Goal: Information Seeking & Learning: Learn about a topic

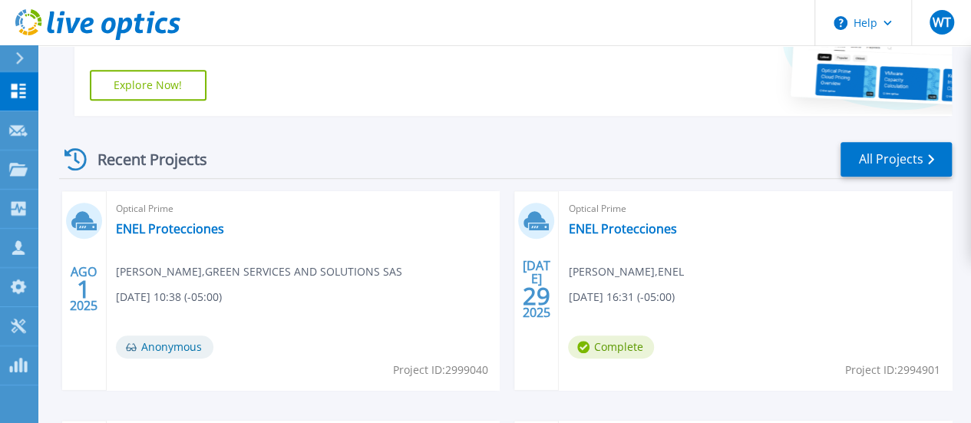
scroll to position [307, 0]
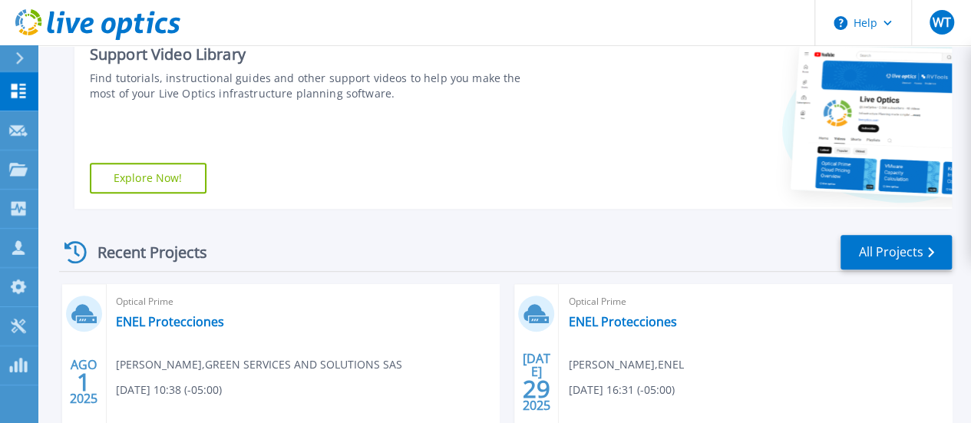
click at [187, 174] on link "Explore Now!" at bounding box center [148, 178] width 117 height 31
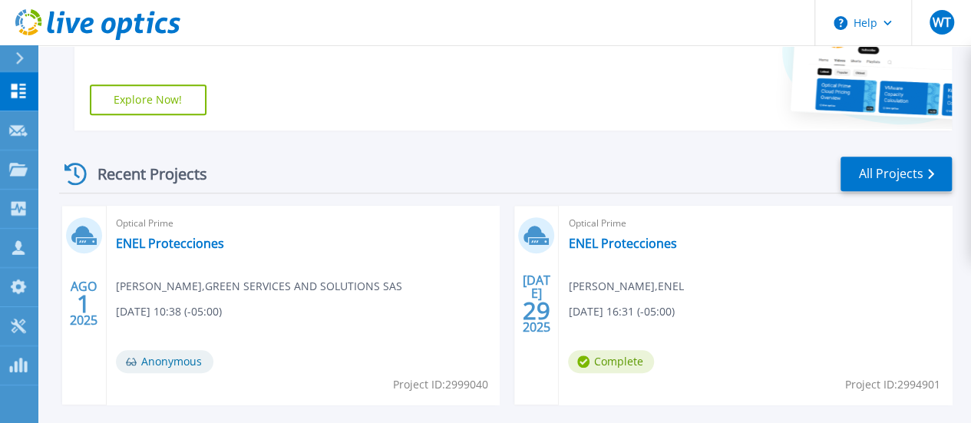
scroll to position [301, 0]
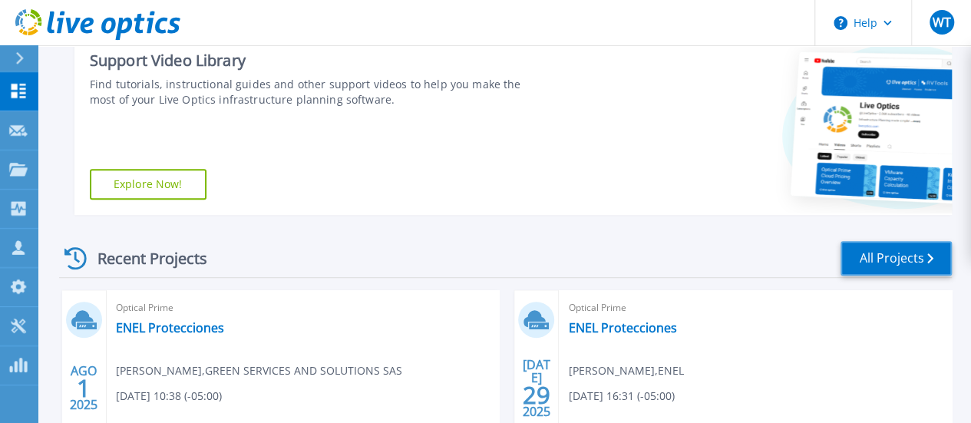
click at [878, 265] on link "All Projects" at bounding box center [896, 258] width 111 height 35
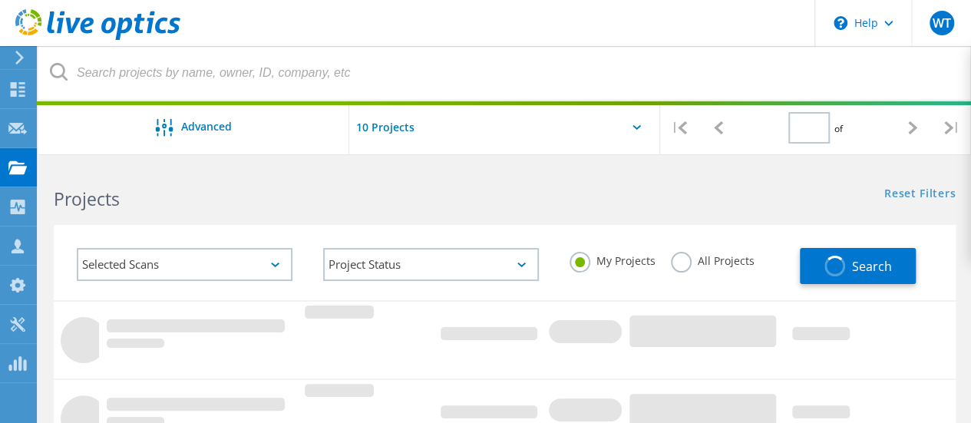
type input "1"
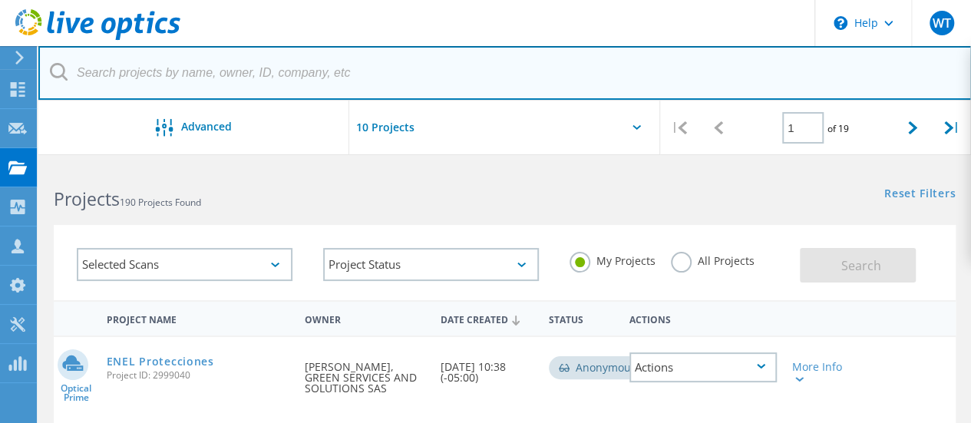
click at [160, 81] on input "text" at bounding box center [505, 73] width 934 height 54
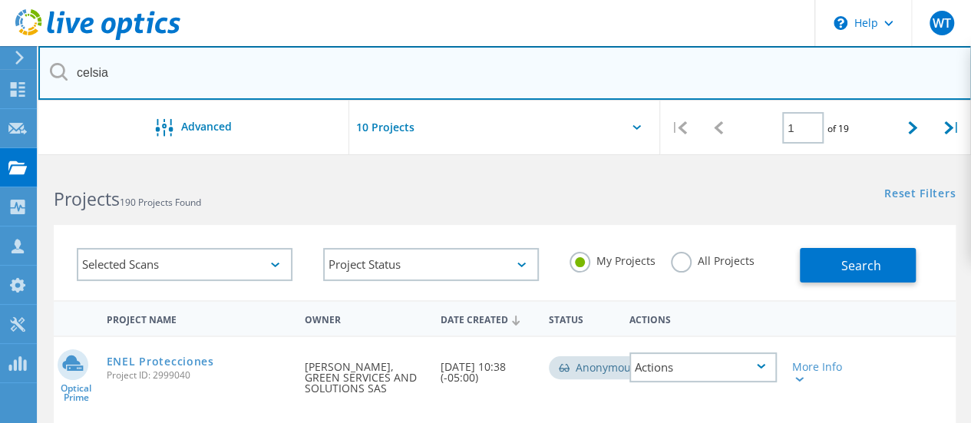
type input "celsia"
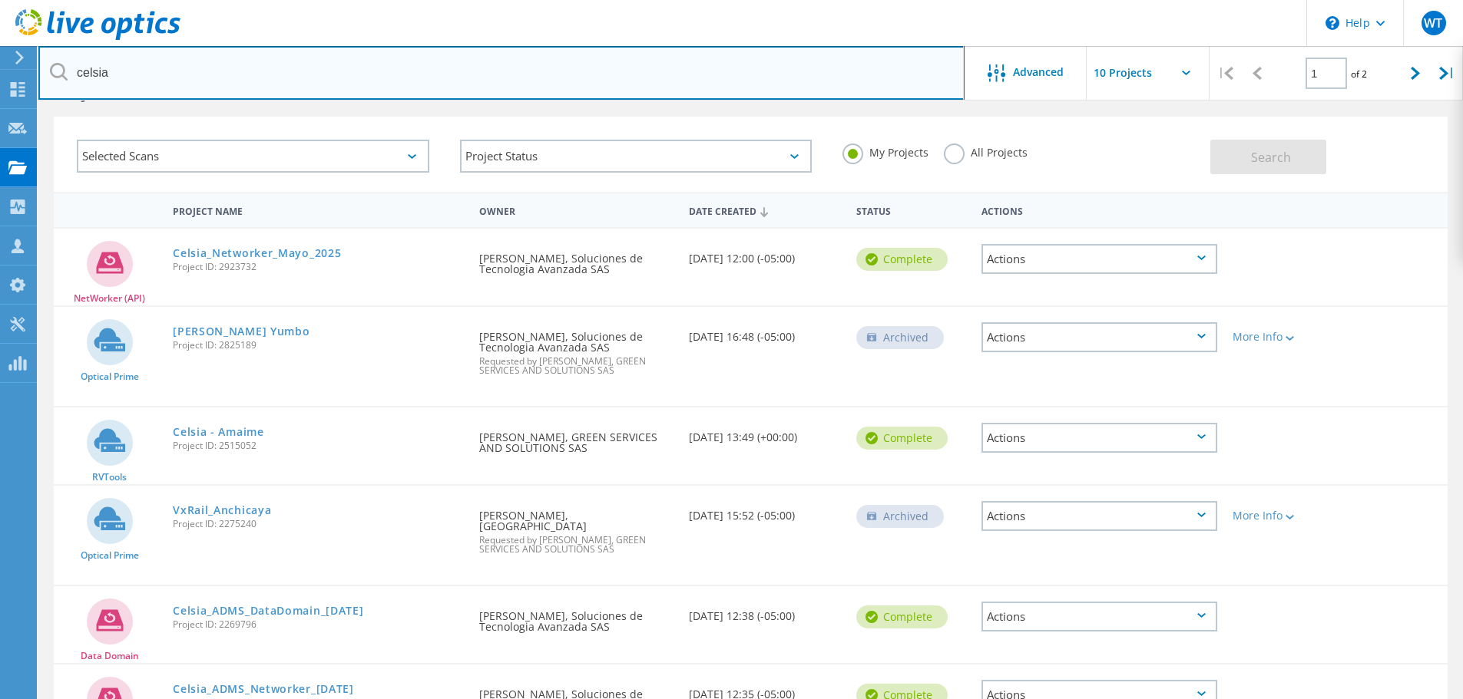
scroll to position [77, 0]
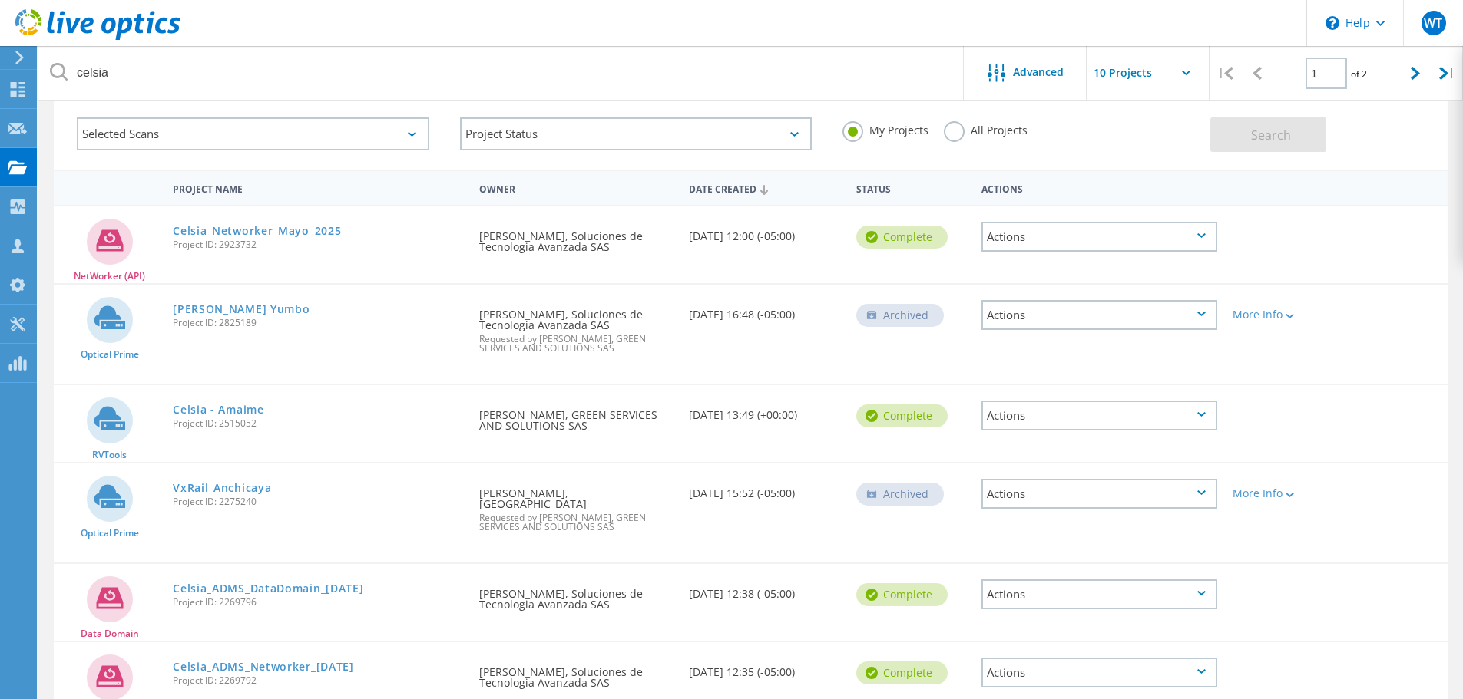
drag, startPoint x: 263, startPoint y: 307, endPoint x: 367, endPoint y: 307, distance: 103.7
click at [263, 307] on link "[PERSON_NAME] Yumbo" at bounding box center [241, 309] width 137 height 11
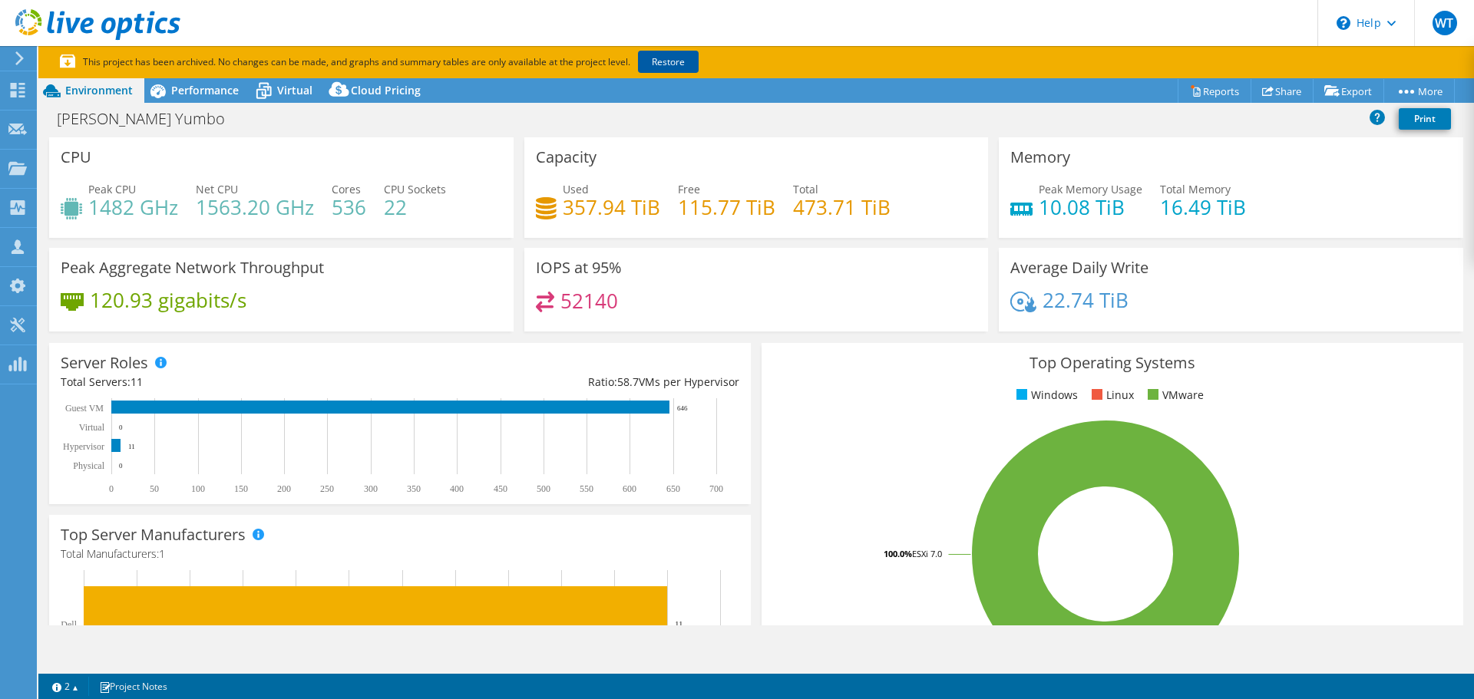
click at [673, 64] on link "Restore" at bounding box center [668, 62] width 61 height 22
drag, startPoint x: 335, startPoint y: 206, endPoint x: 365, endPoint y: 213, distance: 31.7
click at [365, 213] on div "Peak CPU 1482 GHz Net CPU 1563.20 GHz Cores 536 CPU Sockets 22" at bounding box center [281, 206] width 441 height 50
drag, startPoint x: 382, startPoint y: 210, endPoint x: 406, endPoint y: 214, distance: 24.1
click at [406, 214] on h4 "22" at bounding box center [415, 207] width 62 height 17
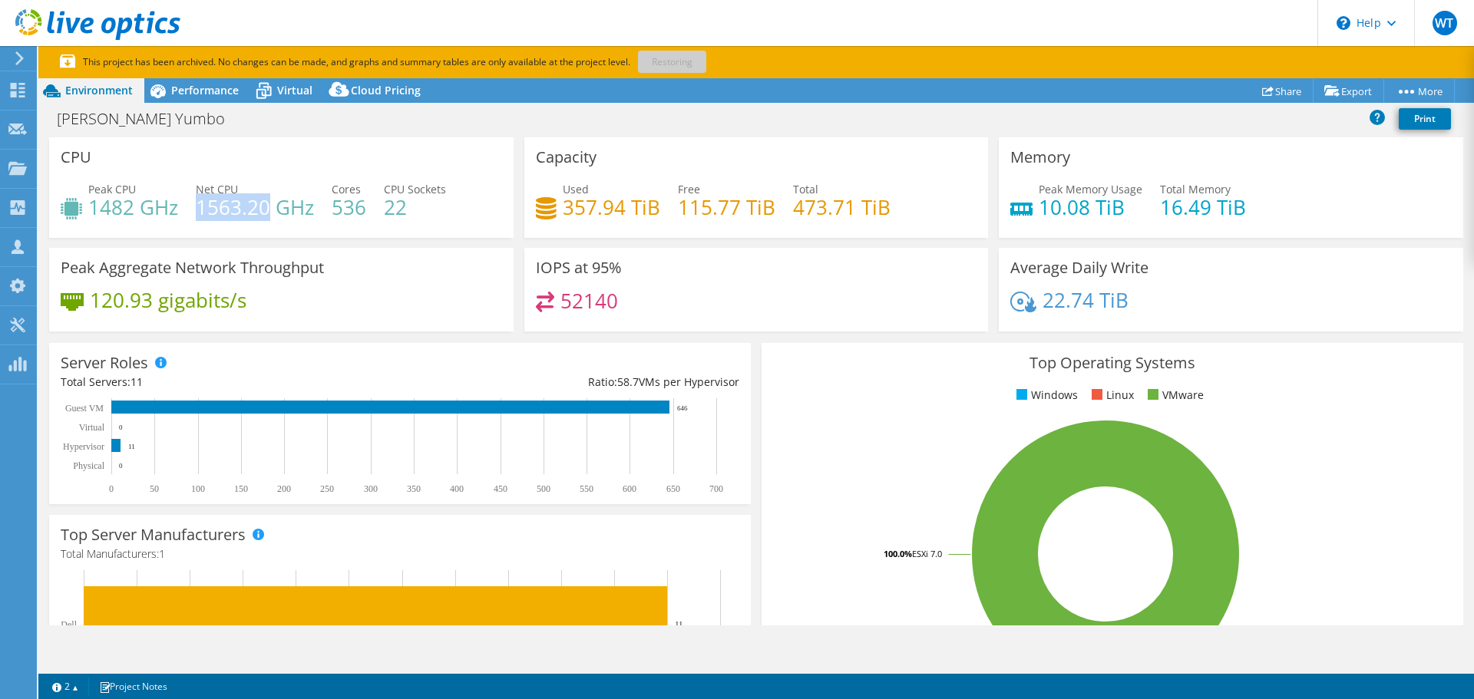
drag, startPoint x: 200, startPoint y: 206, endPoint x: 271, endPoint y: 210, distance: 70.8
click at [271, 210] on h4 "1563.20 GHz" at bounding box center [255, 207] width 118 height 17
drag, startPoint x: 91, startPoint y: 208, endPoint x: 137, endPoint y: 208, distance: 46.1
click at [137, 208] on h4 "1482 GHz" at bounding box center [133, 207] width 90 height 17
click at [207, 154] on div "CPU Peak CPU 1482 GHz Net CPU 1563.20 GHz Cores 536 CPU Sockets 22" at bounding box center [281, 187] width 465 height 101
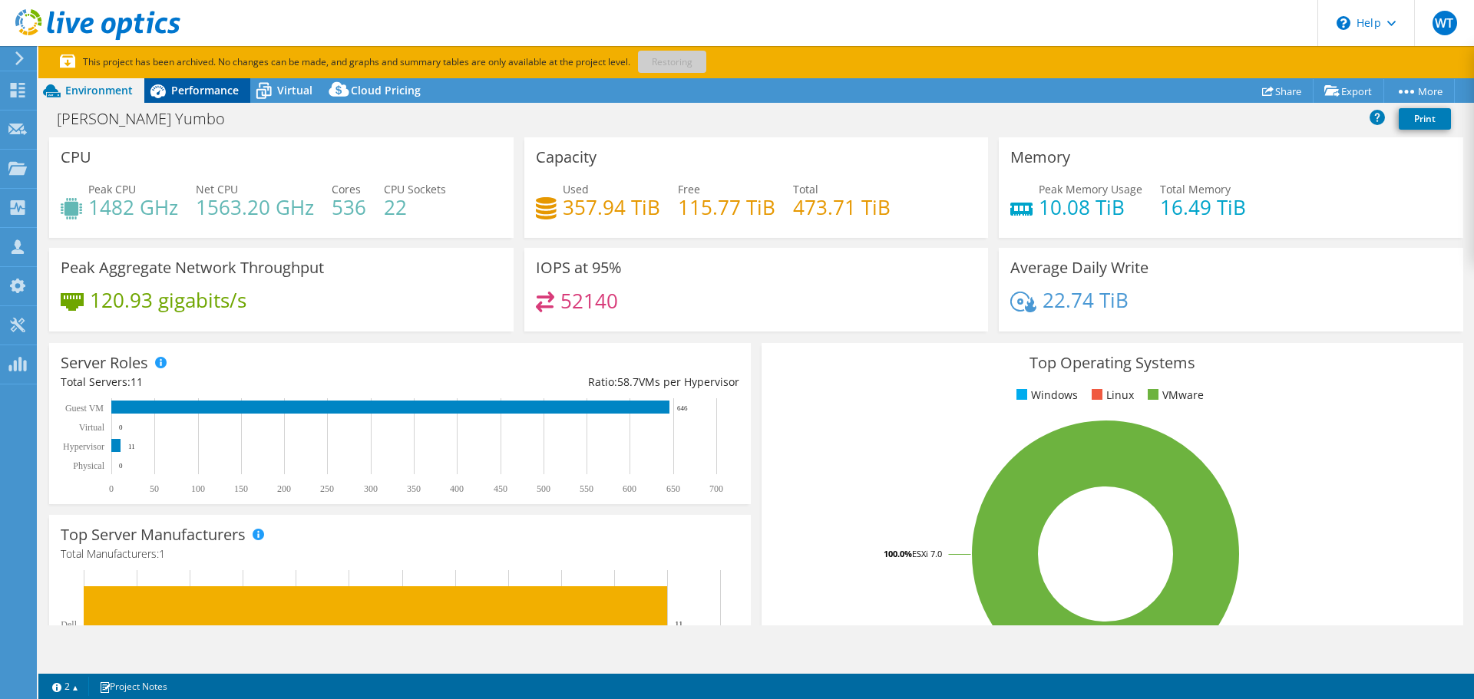
click at [210, 98] on div "Performance" at bounding box center [197, 90] width 106 height 25
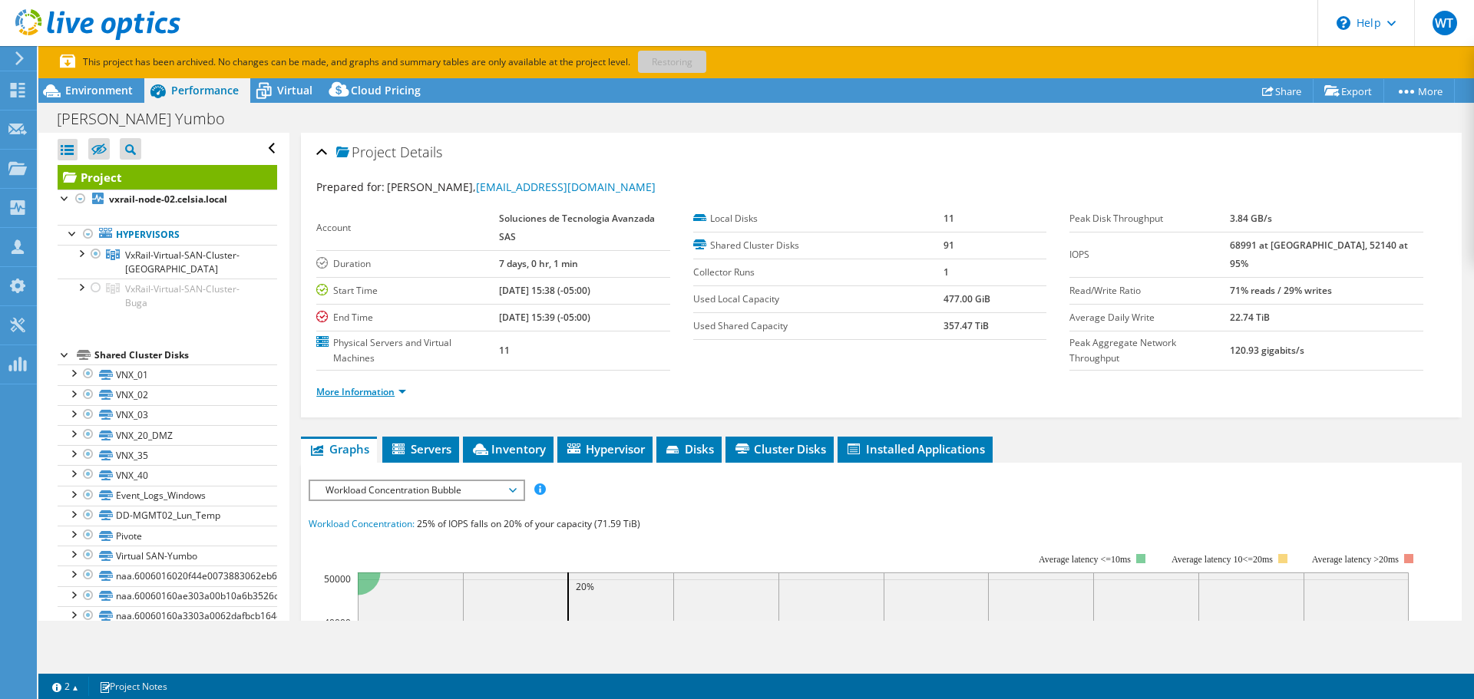
click at [401, 392] on link "More Information" at bounding box center [361, 391] width 90 height 13
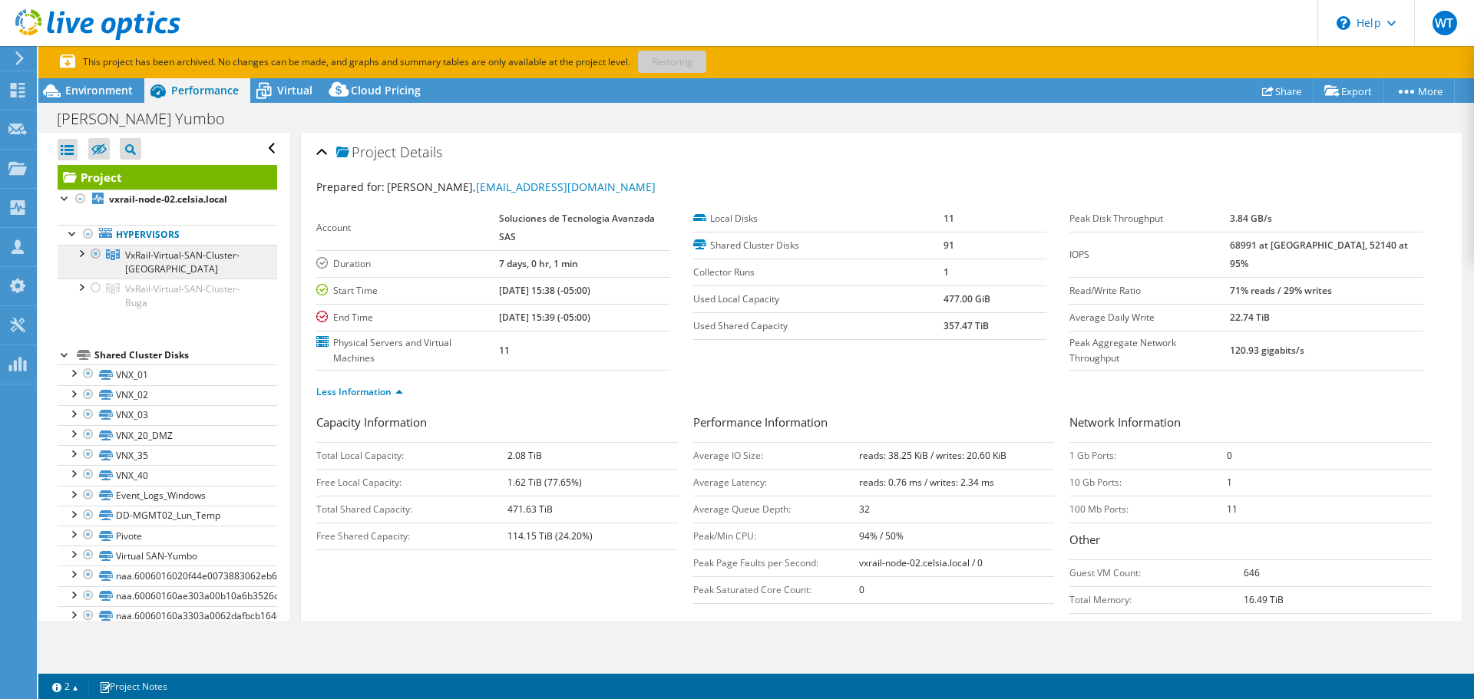
click at [182, 256] on span "VxRail-Virtual-SAN-Cluster-Yumbo" at bounding box center [182, 262] width 114 height 27
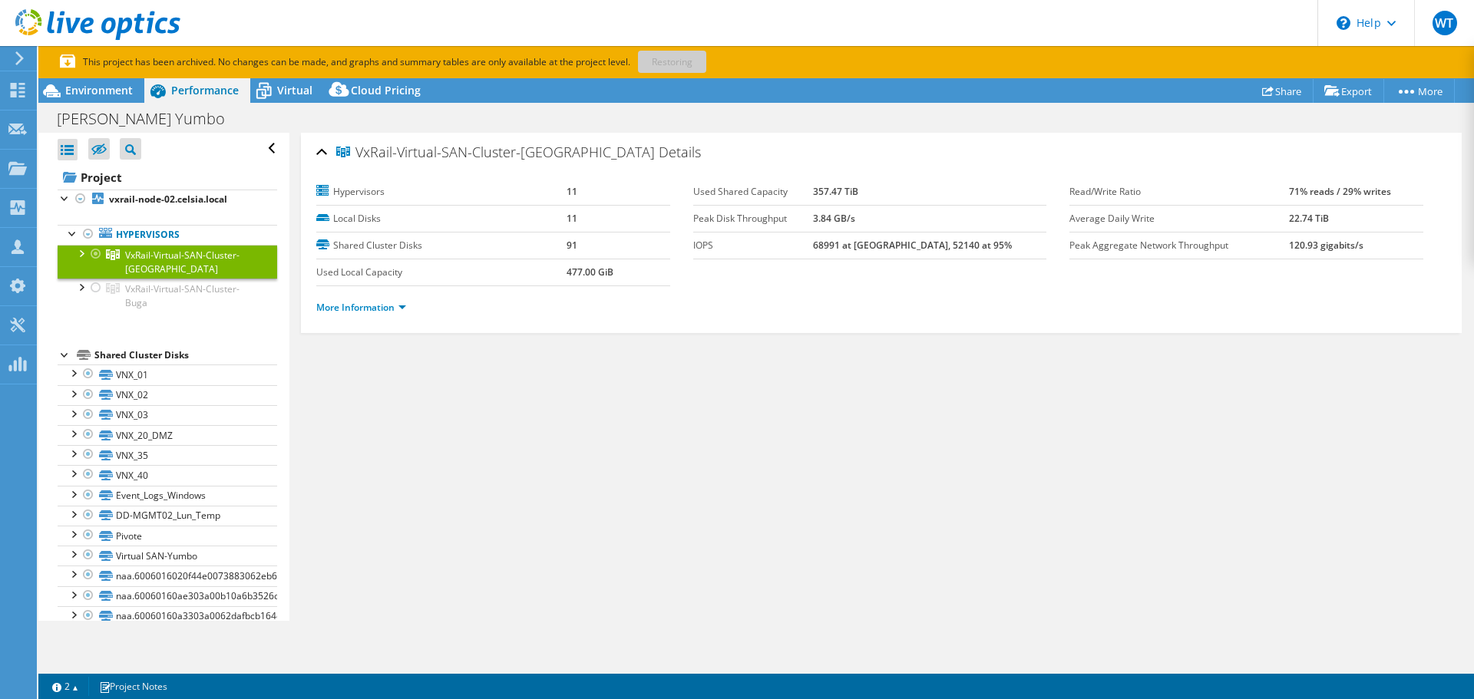
click at [81, 252] on div at bounding box center [80, 252] width 15 height 15
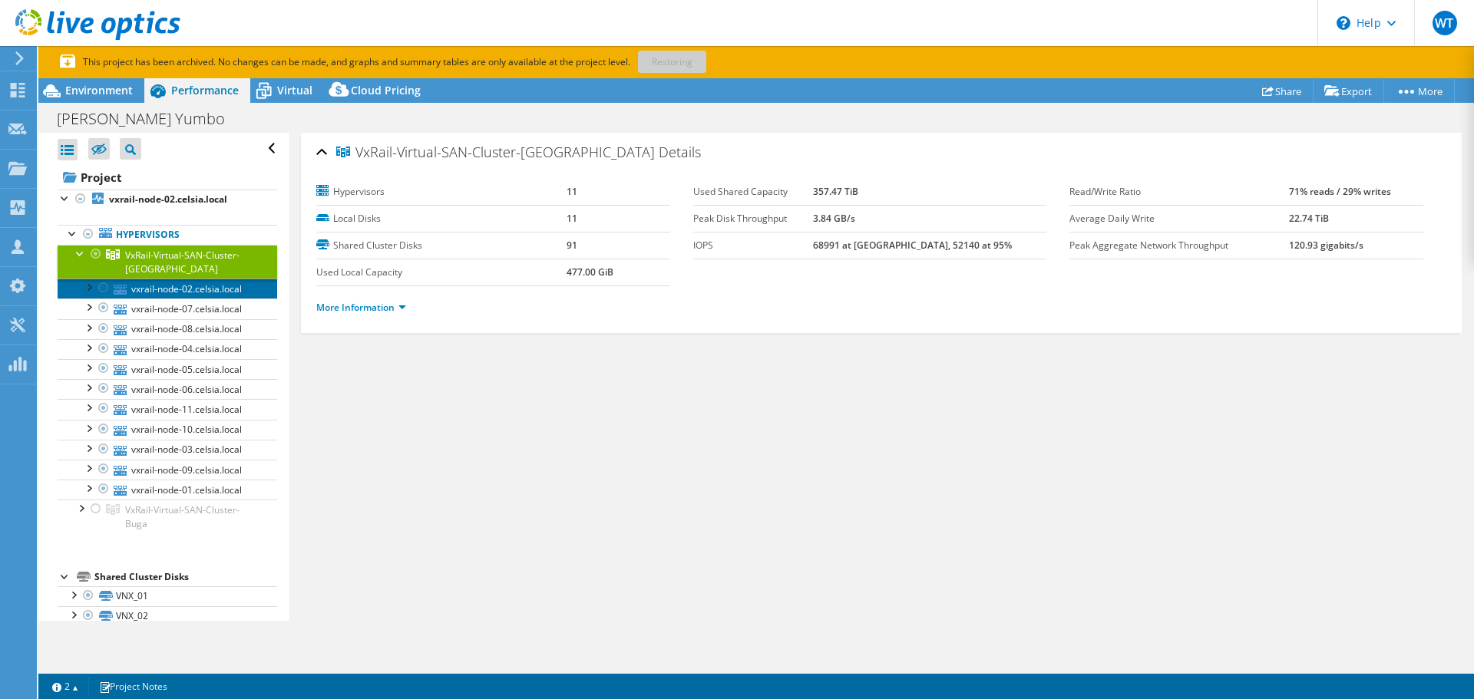
click at [179, 289] on link "vxrail-node-02.celsia.local" at bounding box center [168, 289] width 220 height 20
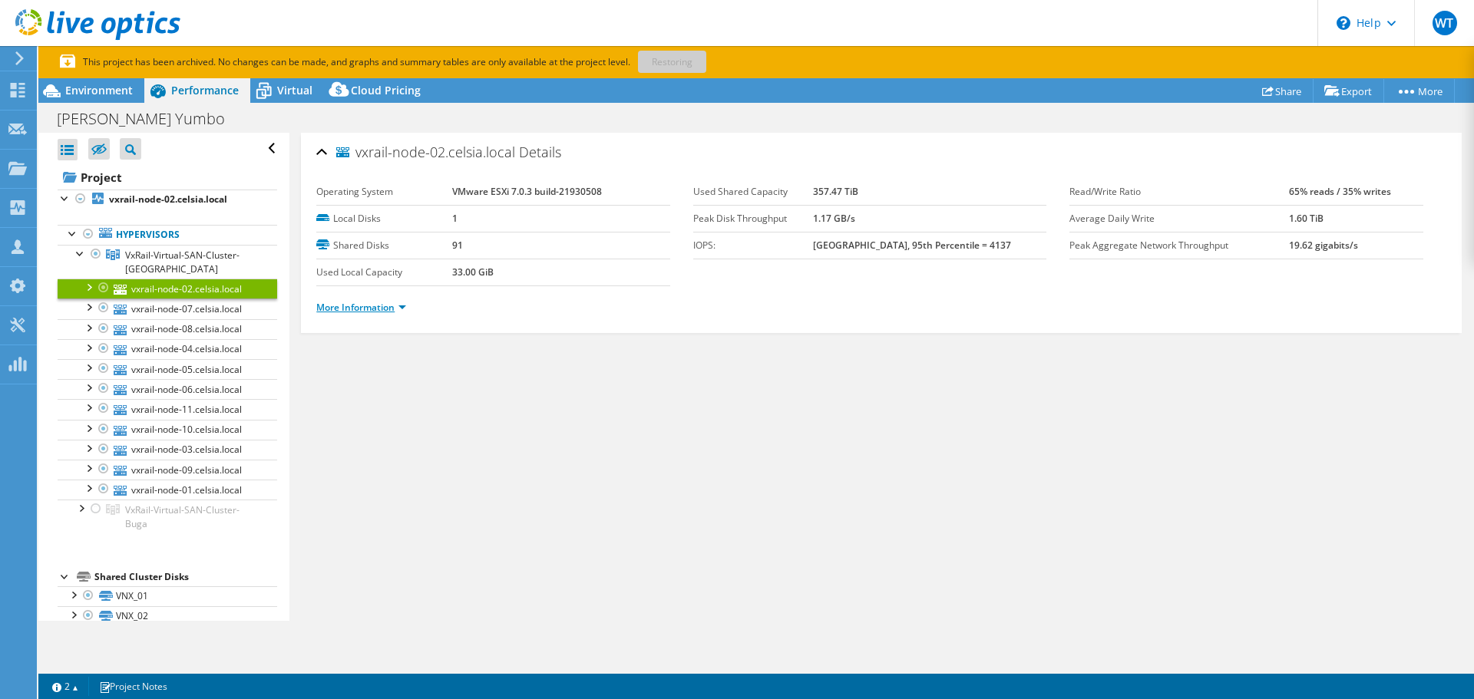
click at [402, 310] on link "More Information" at bounding box center [361, 307] width 90 height 13
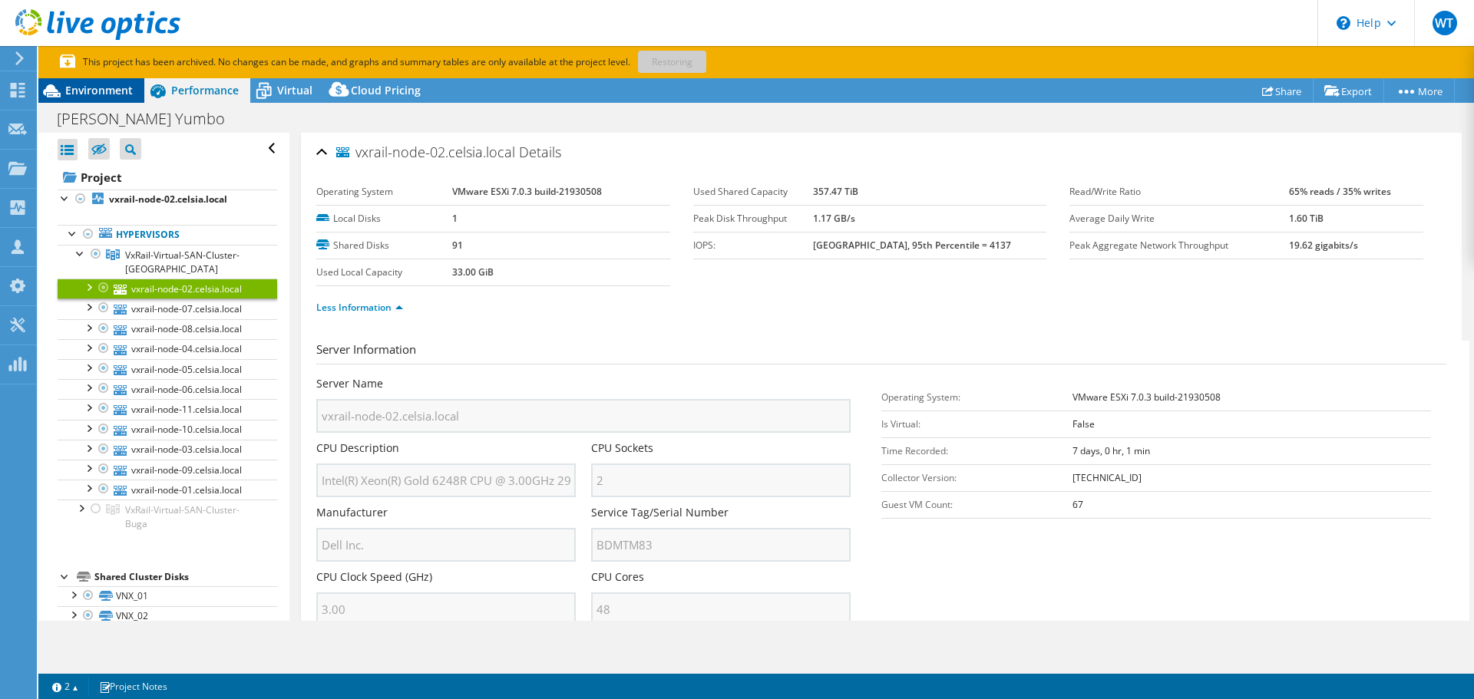
click at [96, 91] on span "Environment" at bounding box center [99, 90] width 68 height 15
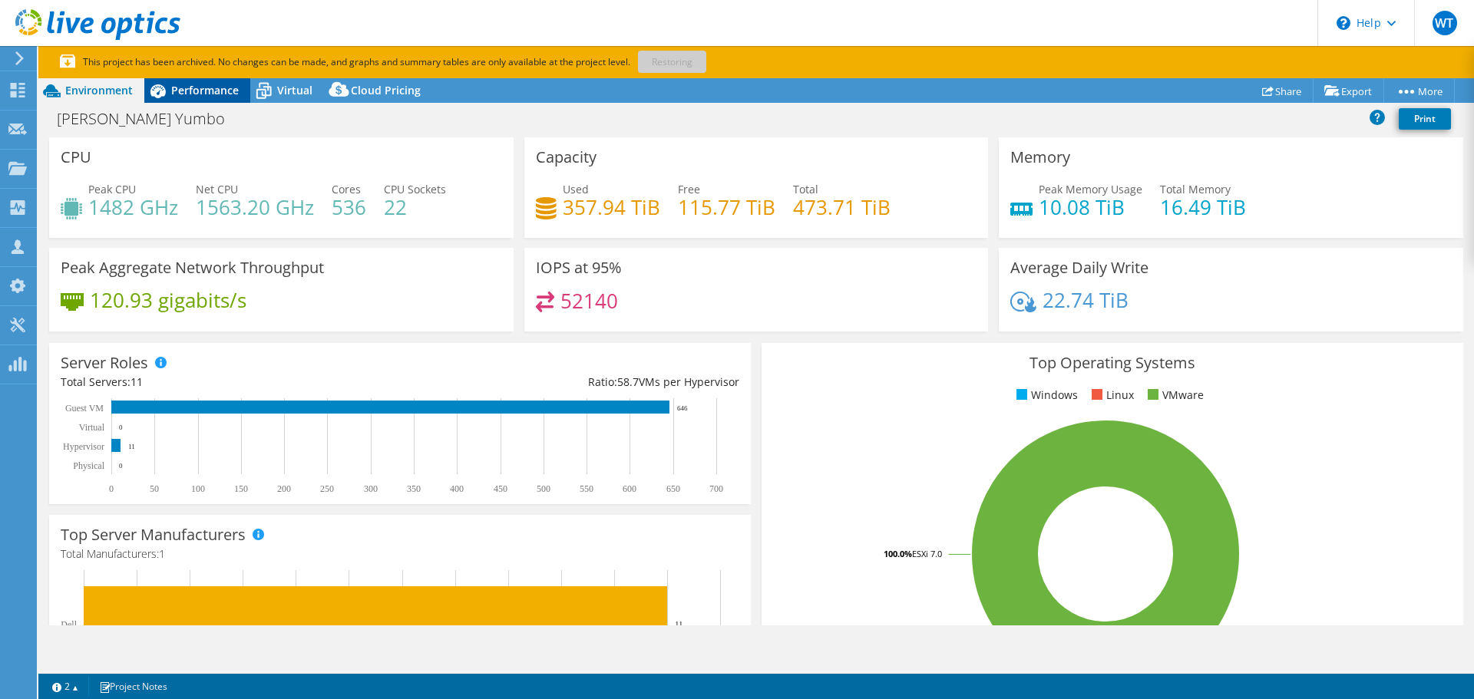
click at [197, 94] on span "Performance" at bounding box center [205, 90] width 68 height 15
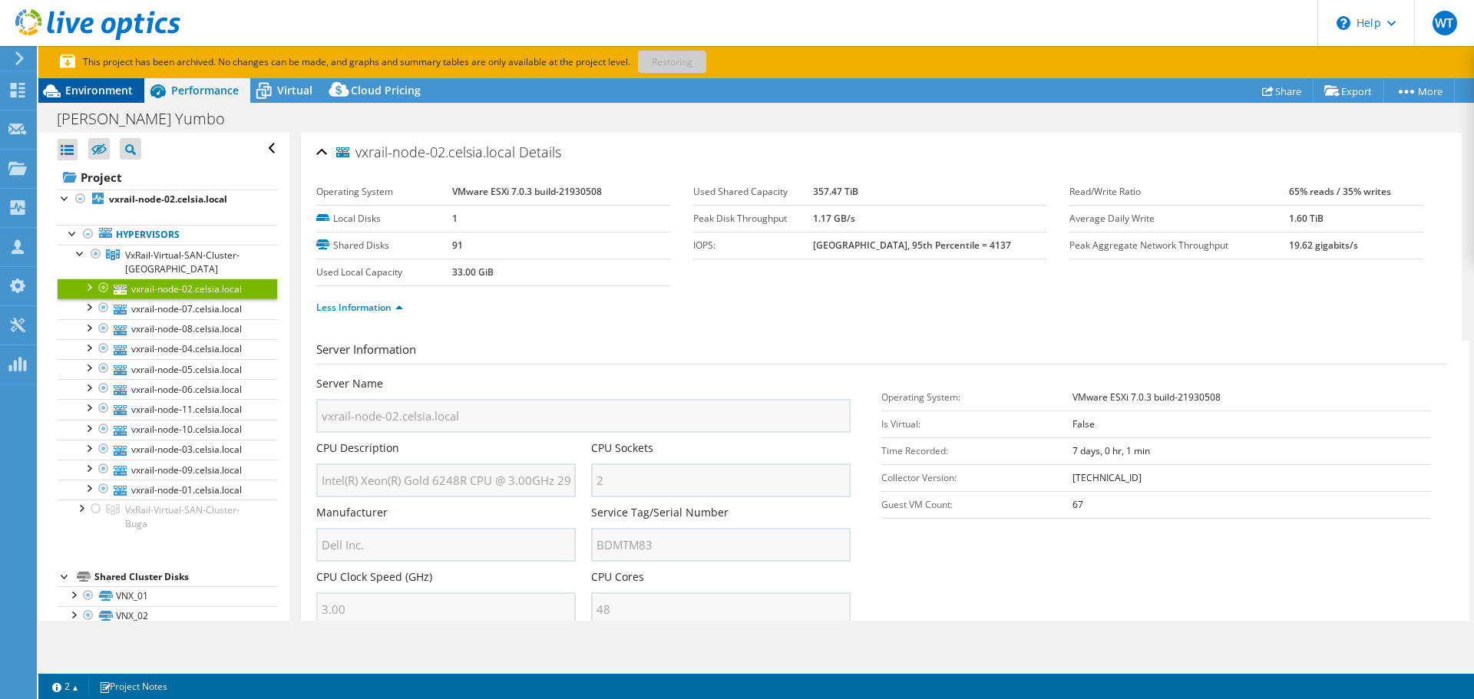
click at [104, 84] on span "Environment" at bounding box center [99, 90] width 68 height 15
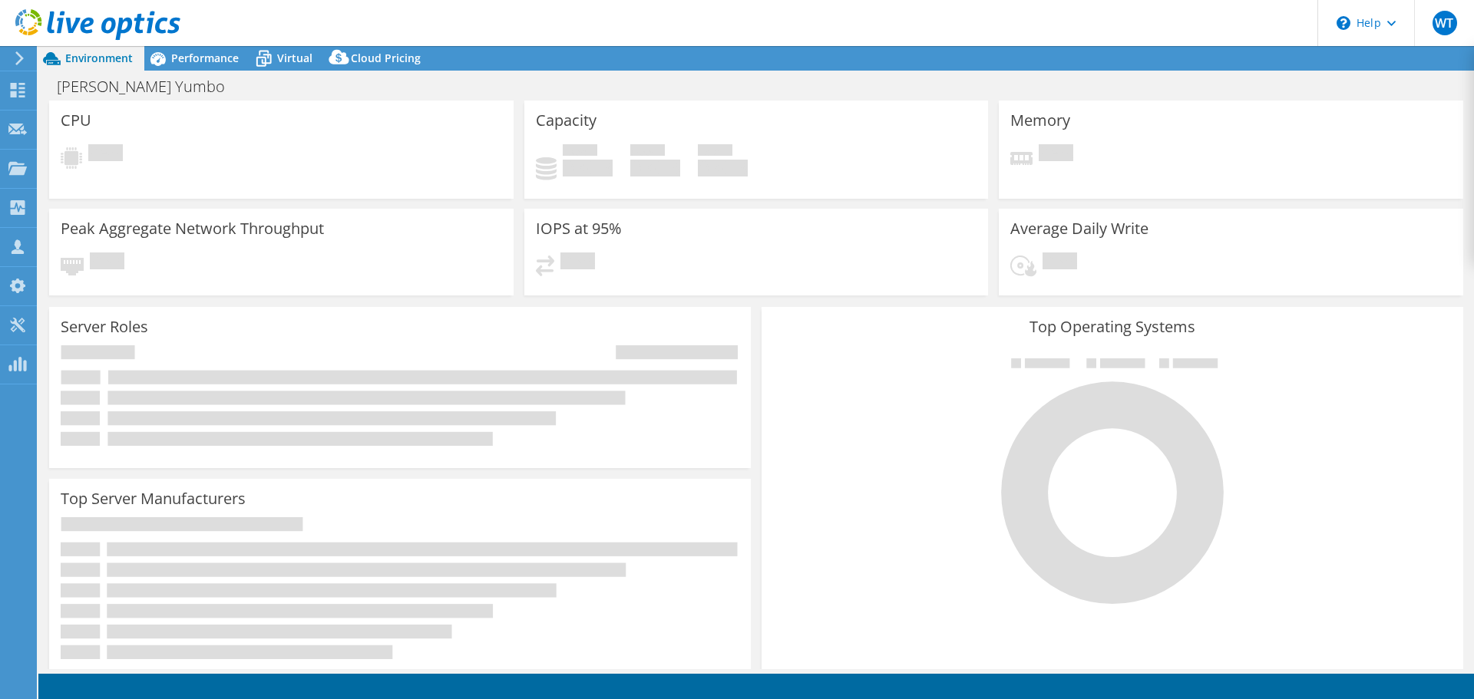
select select "USD"
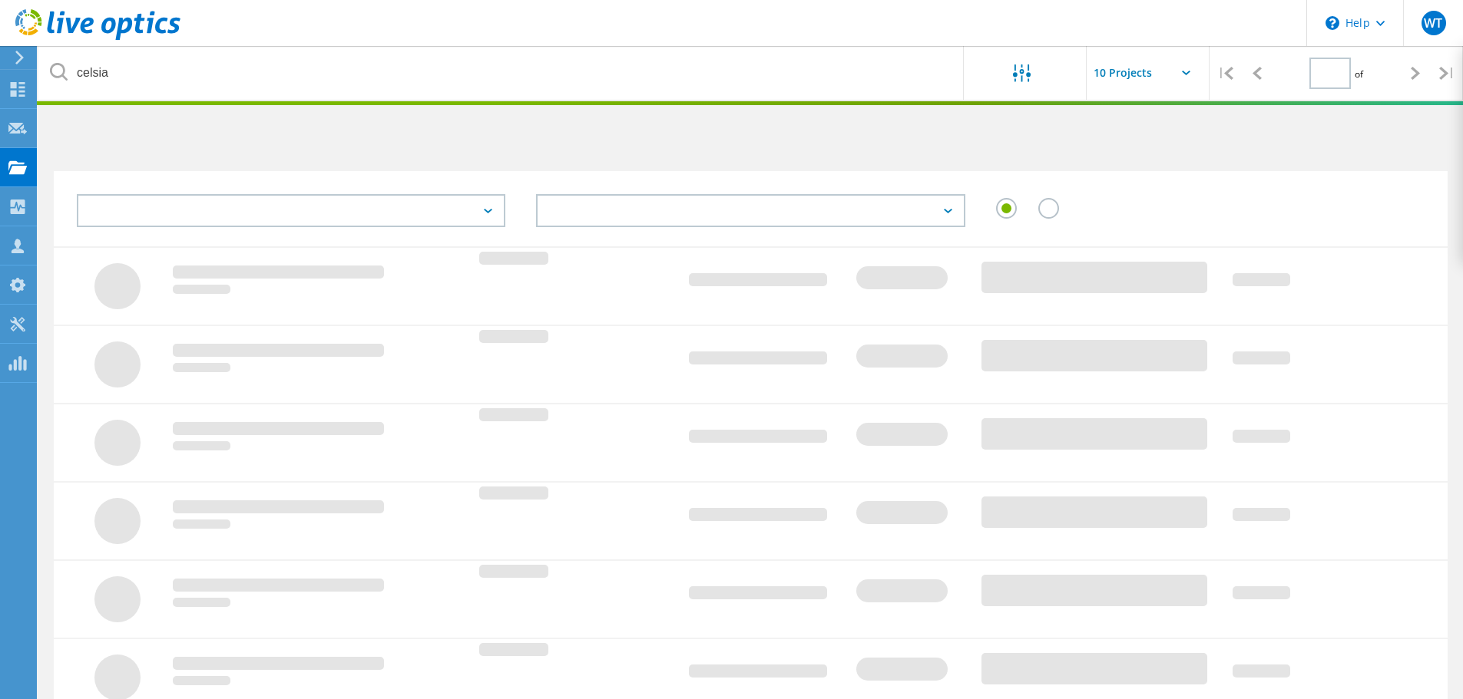
type input "1"
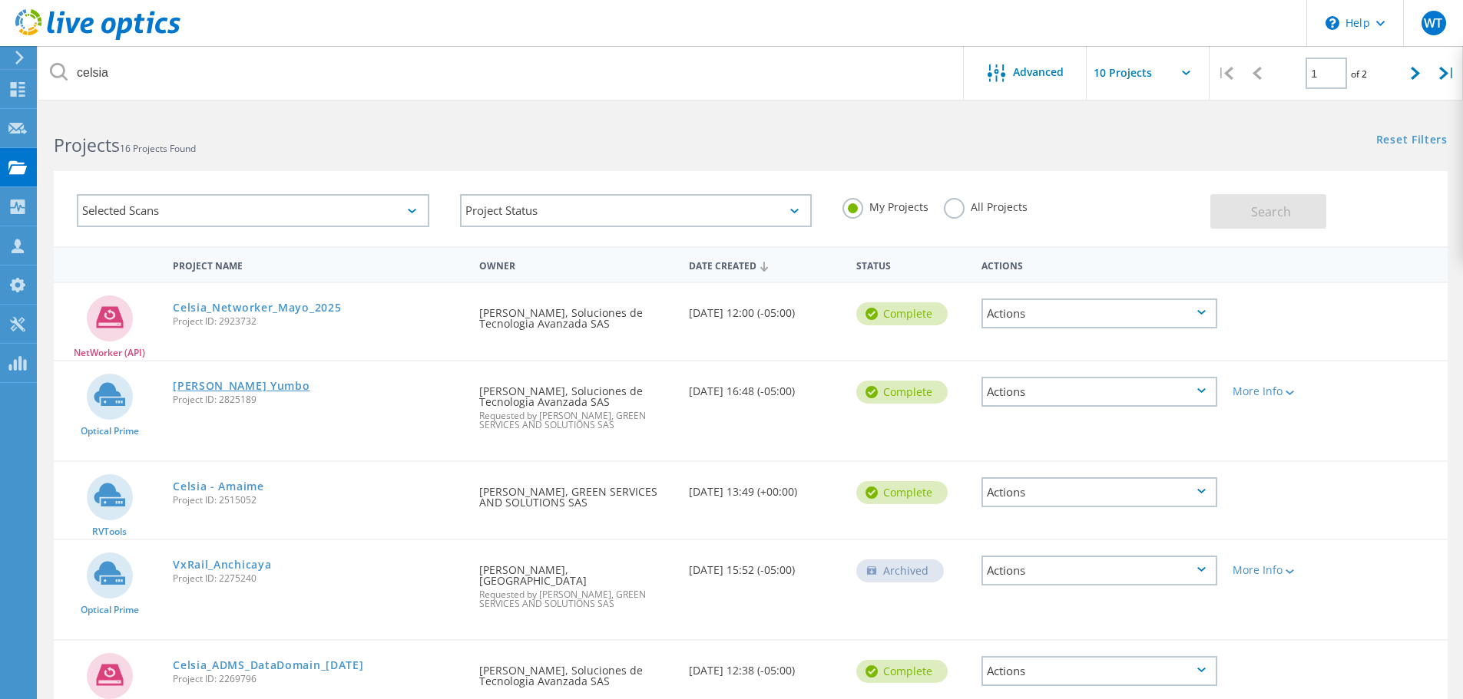
click at [258, 382] on link "[PERSON_NAME] Yumbo" at bounding box center [241, 386] width 137 height 11
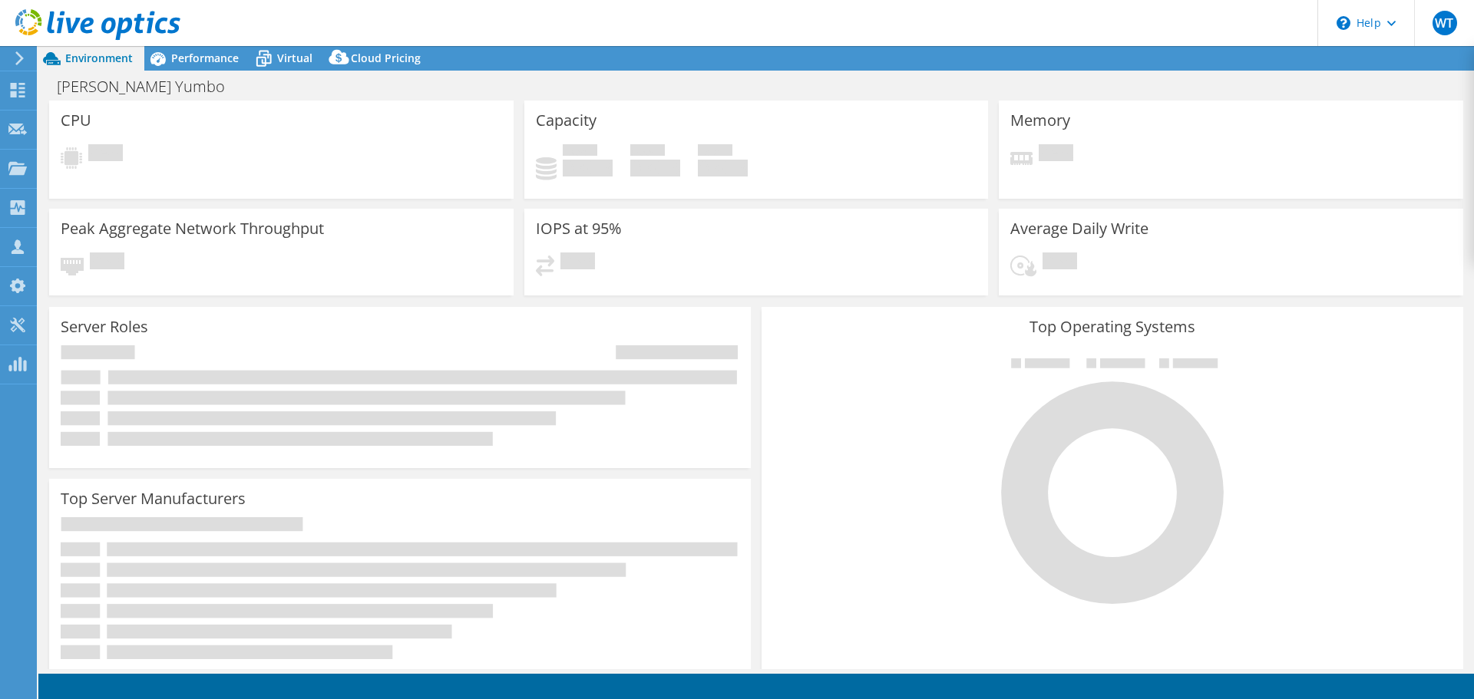
select select "USD"
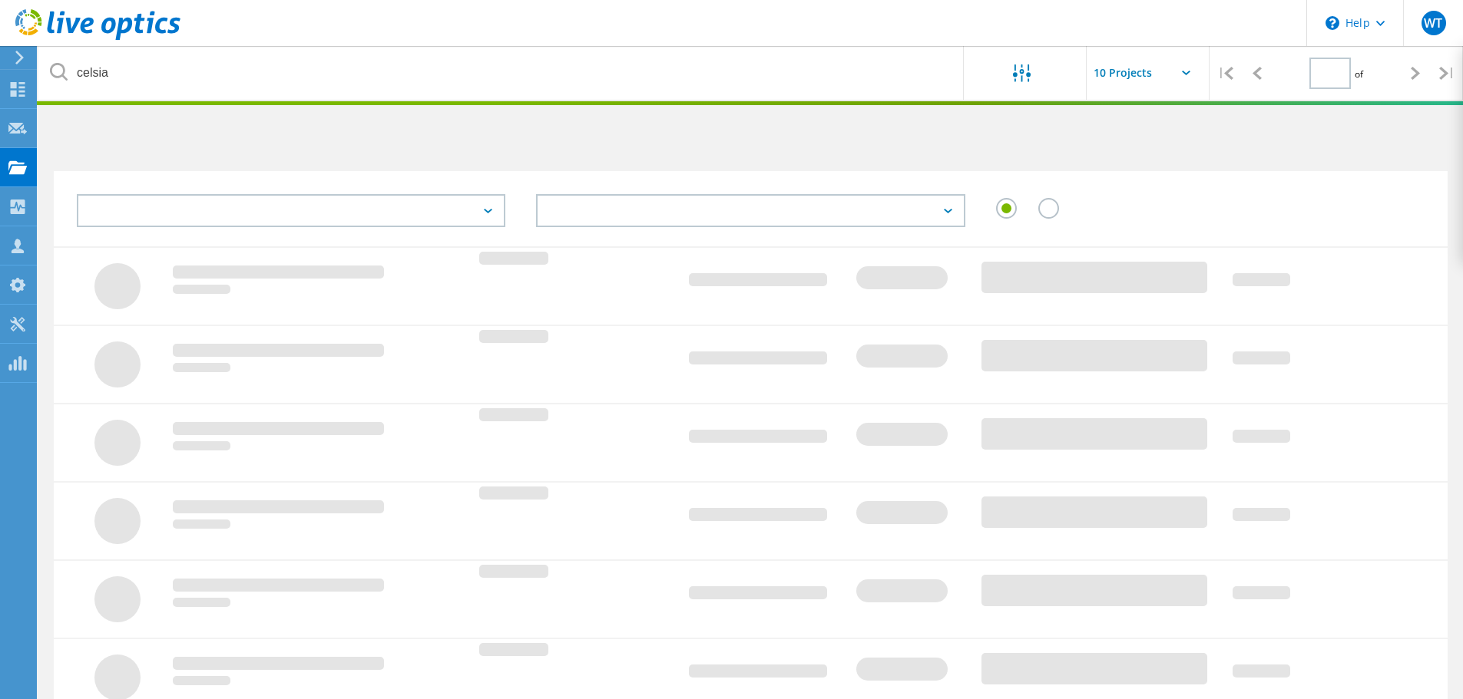
type input "1"
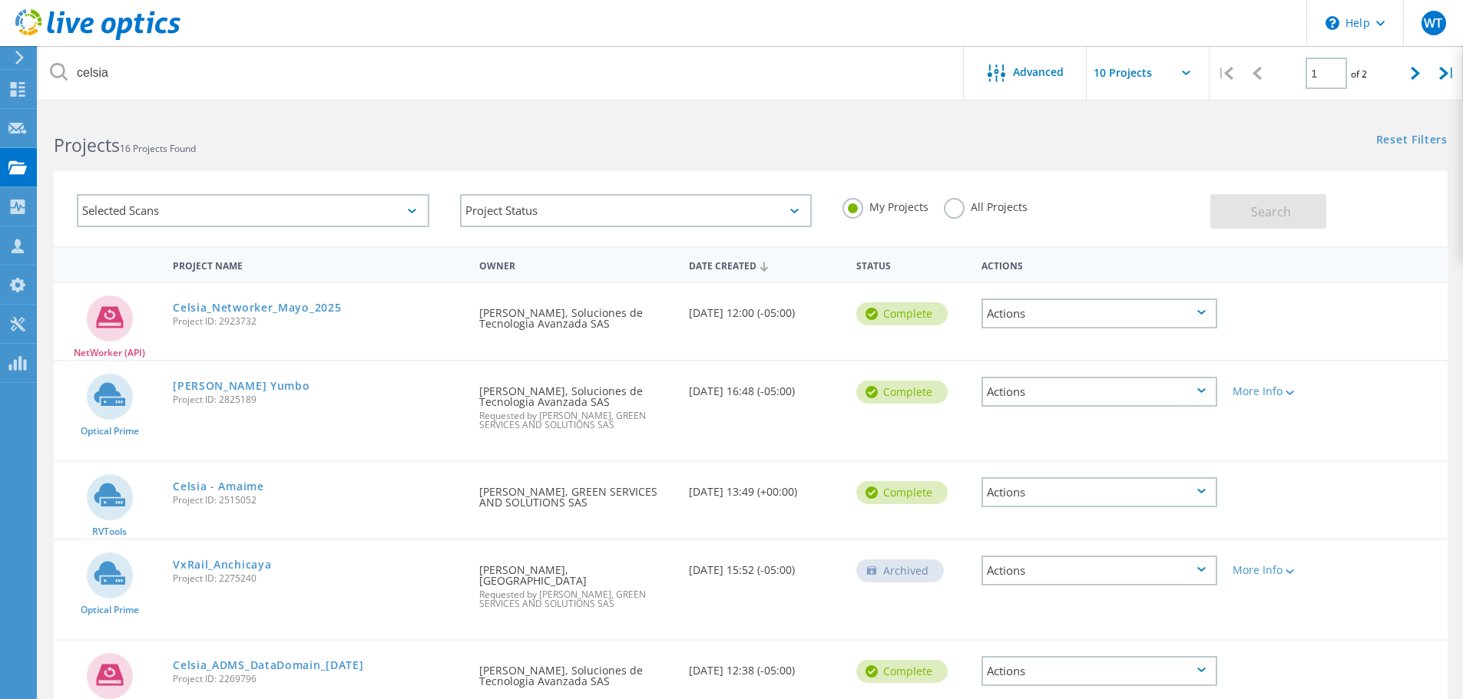
drag, startPoint x: 220, startPoint y: 395, endPoint x: 260, endPoint y: 399, distance: 40.1
click at [260, 399] on span "Project ID: 2825189" at bounding box center [318, 399] width 291 height 9
copy span "2825189"
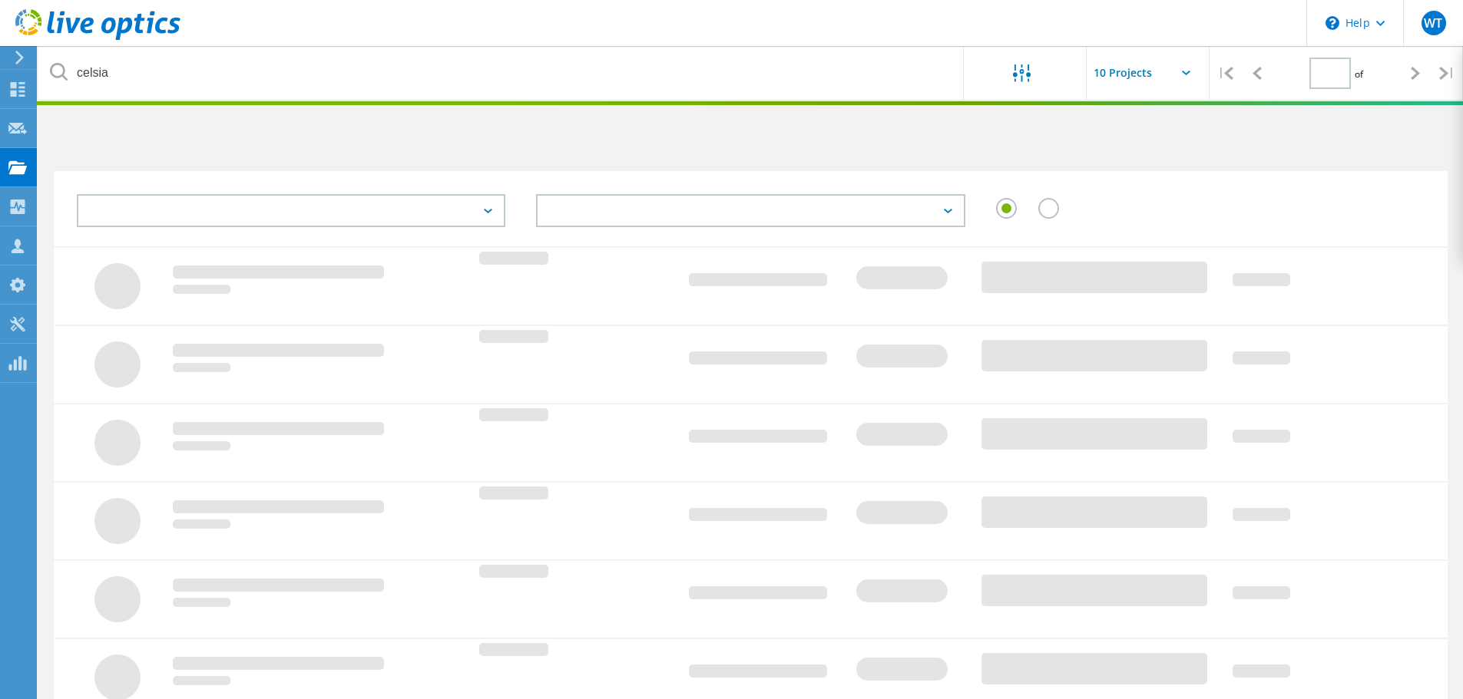
type input "1"
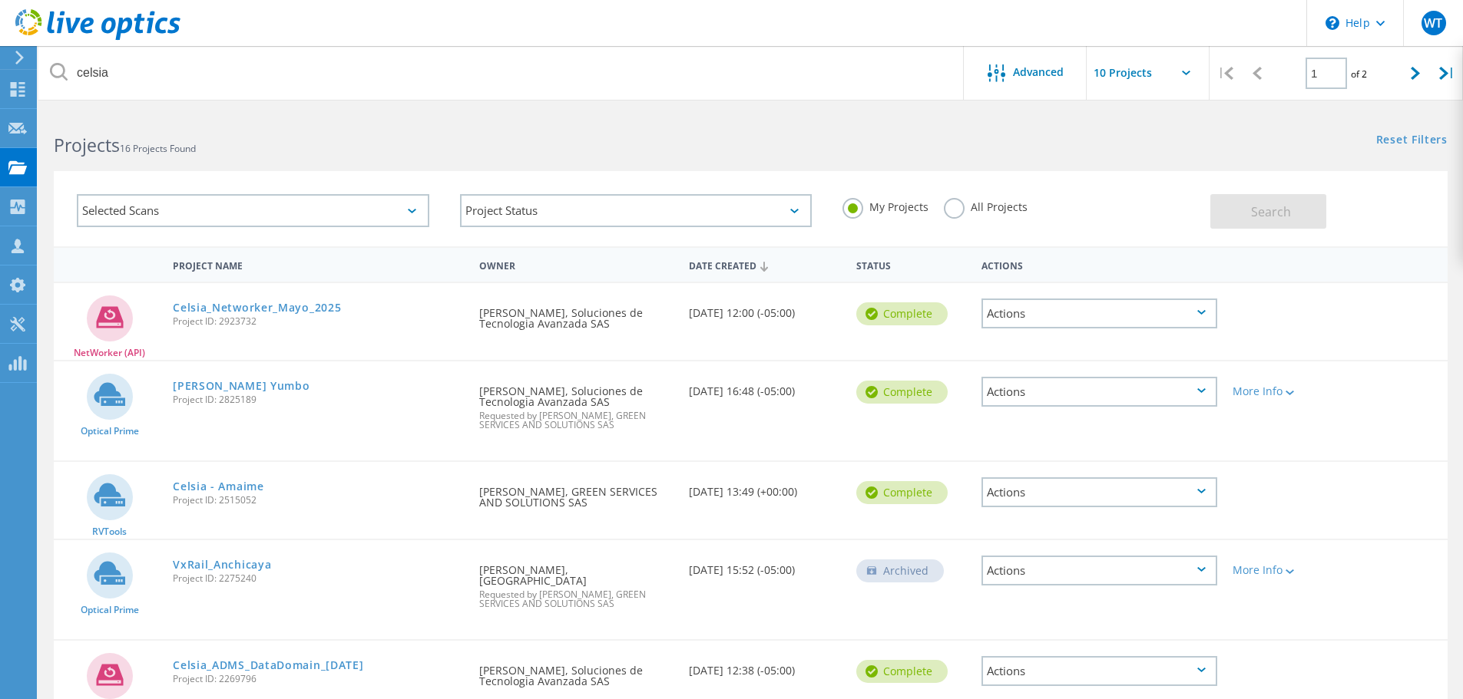
drag, startPoint x: 220, startPoint y: 398, endPoint x: 260, endPoint y: 405, distance: 40.5
click at [260, 405] on div "[PERSON_NAME] Yumbo Project ID: 2825189" at bounding box center [318, 391] width 306 height 58
copy span "2825189"
click at [223, 385] on link "[PERSON_NAME] Yumbo" at bounding box center [241, 386] width 137 height 11
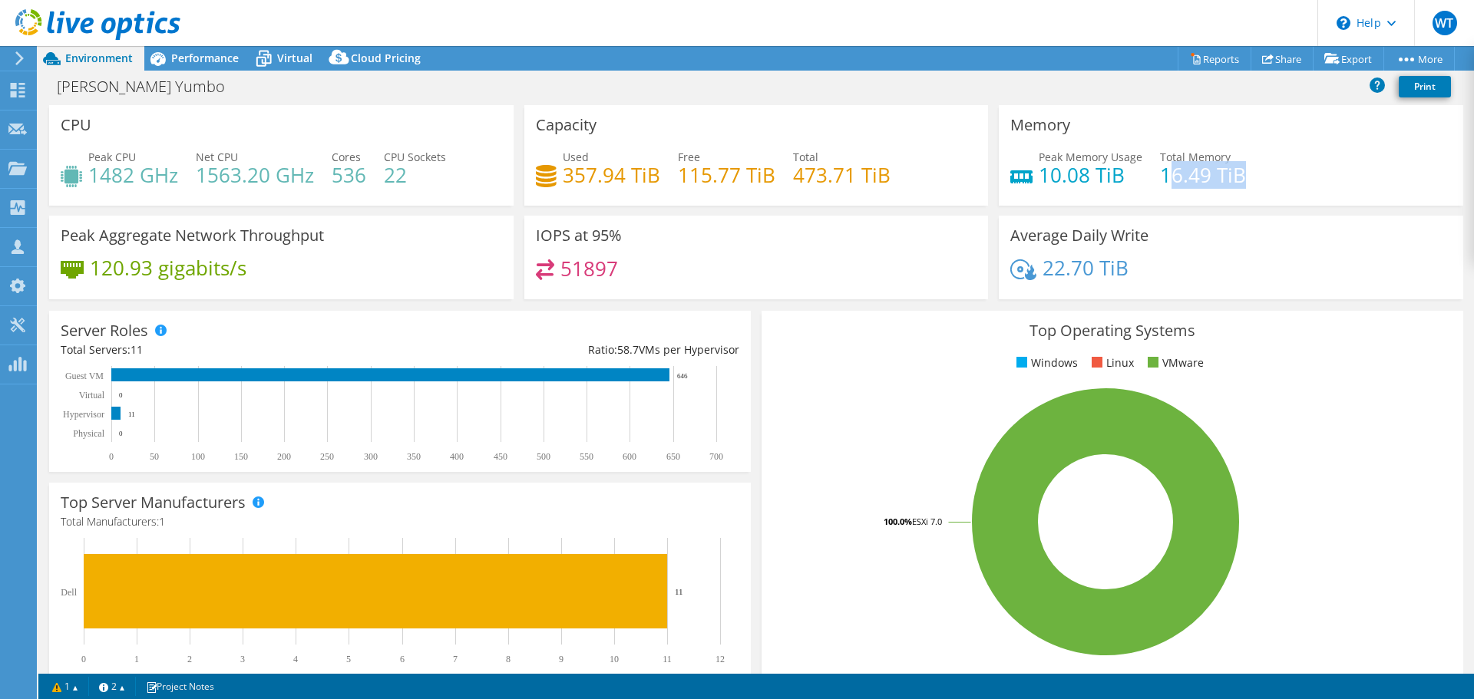
drag, startPoint x: 1158, startPoint y: 174, endPoint x: 1245, endPoint y: 177, distance: 86.8
click at [1245, 177] on div "Peak Memory Usage 10.08 TiB Total Memory 16.49 TiB" at bounding box center [1230, 174] width 441 height 50
drag, startPoint x: 1155, startPoint y: 176, endPoint x: 1215, endPoint y: 178, distance: 59.9
click at [1215, 178] on h4 "16.49 TiB" at bounding box center [1203, 175] width 86 height 17
click at [1270, 176] on div "Peak Memory Usage 10.08 TiB Total Memory 16.49 TiB" at bounding box center [1230, 174] width 441 height 50
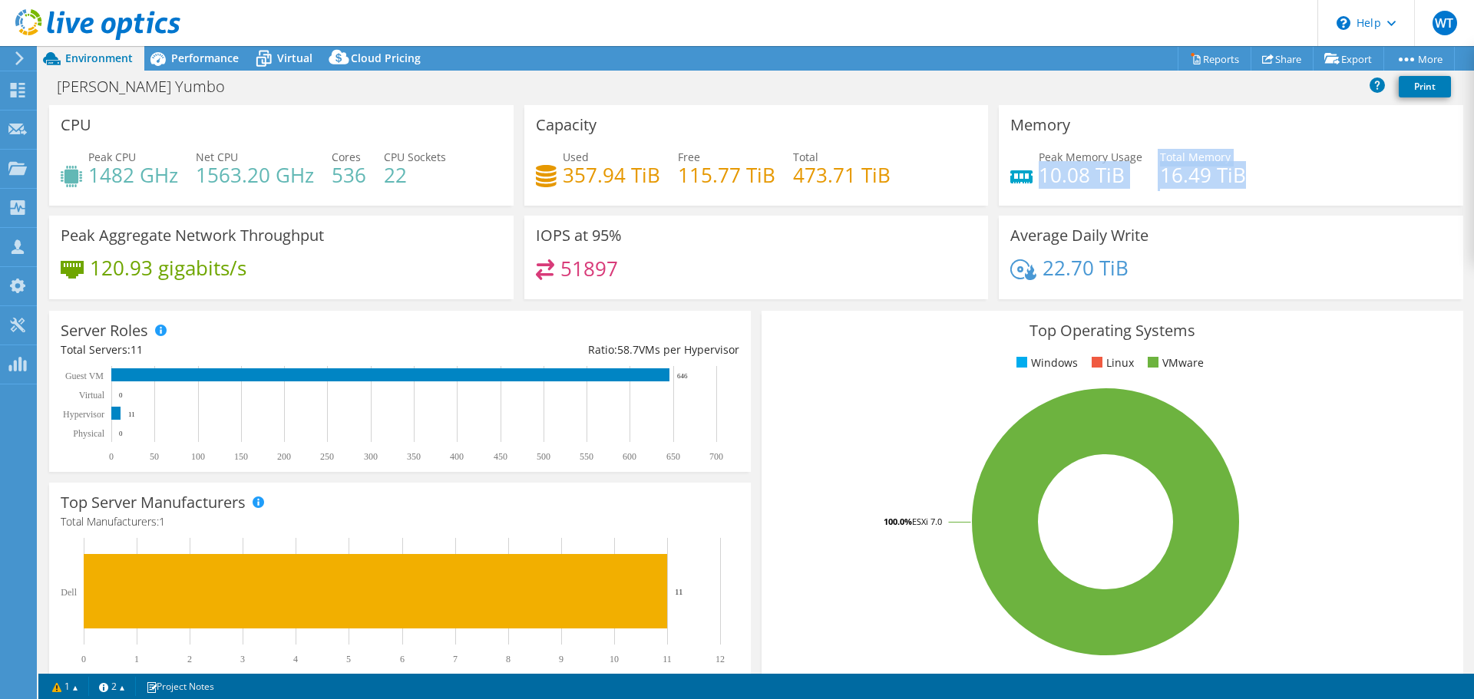
drag, startPoint x: 1033, startPoint y: 172, endPoint x: 1252, endPoint y: 186, distance: 219.3
click at [1252, 186] on div "Peak Memory Usage 10.08 TiB Total Memory 16.49 TiB" at bounding box center [1230, 174] width 441 height 50
click at [1301, 190] on div "Peak Memory Usage 10.08 TiB Total Memory 16.49 TiB" at bounding box center [1230, 174] width 441 height 50
drag, startPoint x: 1154, startPoint y: 177, endPoint x: 1245, endPoint y: 180, distance: 91.4
click at [1245, 180] on div "Peak Memory Usage 10.08 TiB Total Memory 16.49 TiB" at bounding box center [1230, 174] width 441 height 50
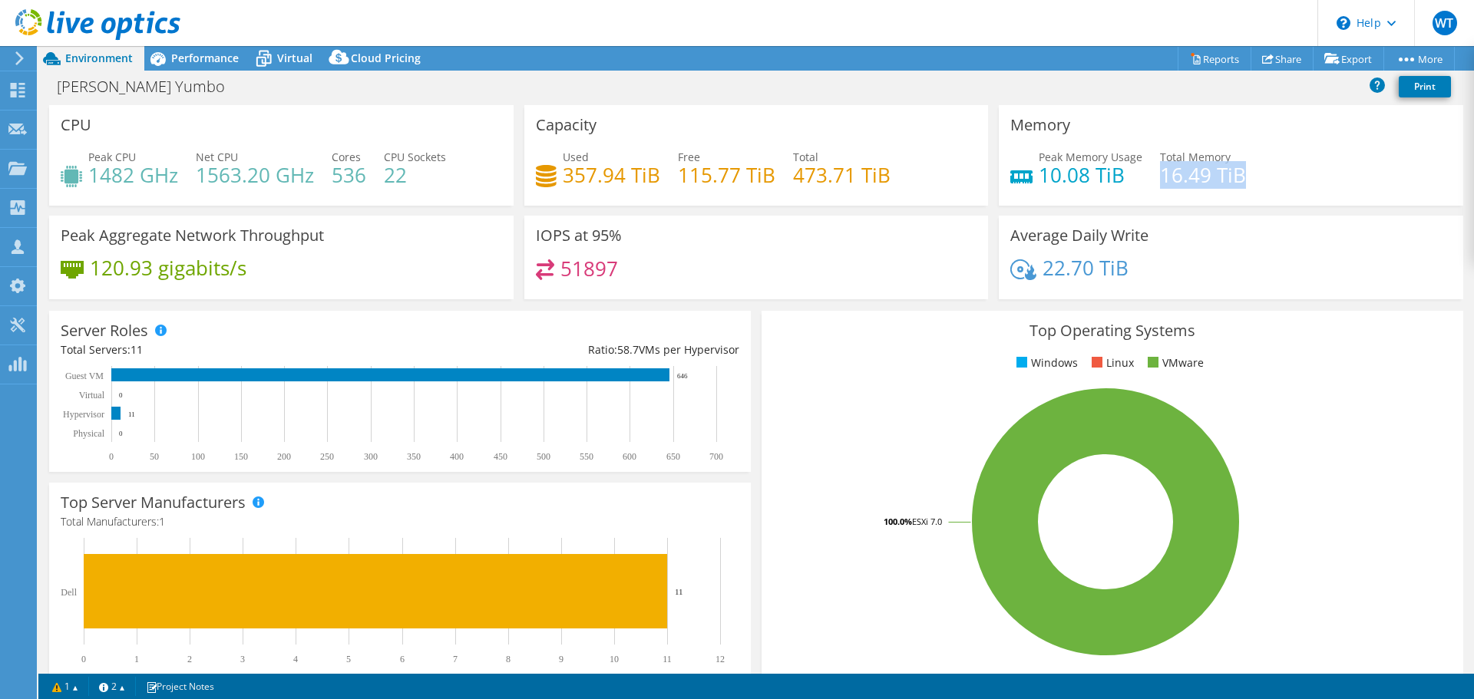
click at [1232, 172] on h4 "16.49 TiB" at bounding box center [1203, 175] width 86 height 17
drag, startPoint x: 1156, startPoint y: 174, endPoint x: 1245, endPoint y: 177, distance: 89.1
click at [1245, 177] on div "Peak Memory Usage 10.08 TiB Total Memory 16.49 TiB" at bounding box center [1230, 174] width 441 height 50
drag, startPoint x: 792, startPoint y: 178, endPoint x: 880, endPoint y: 179, distance: 88.3
click at [880, 179] on h4 "473.71 TiB" at bounding box center [842, 175] width 98 height 17
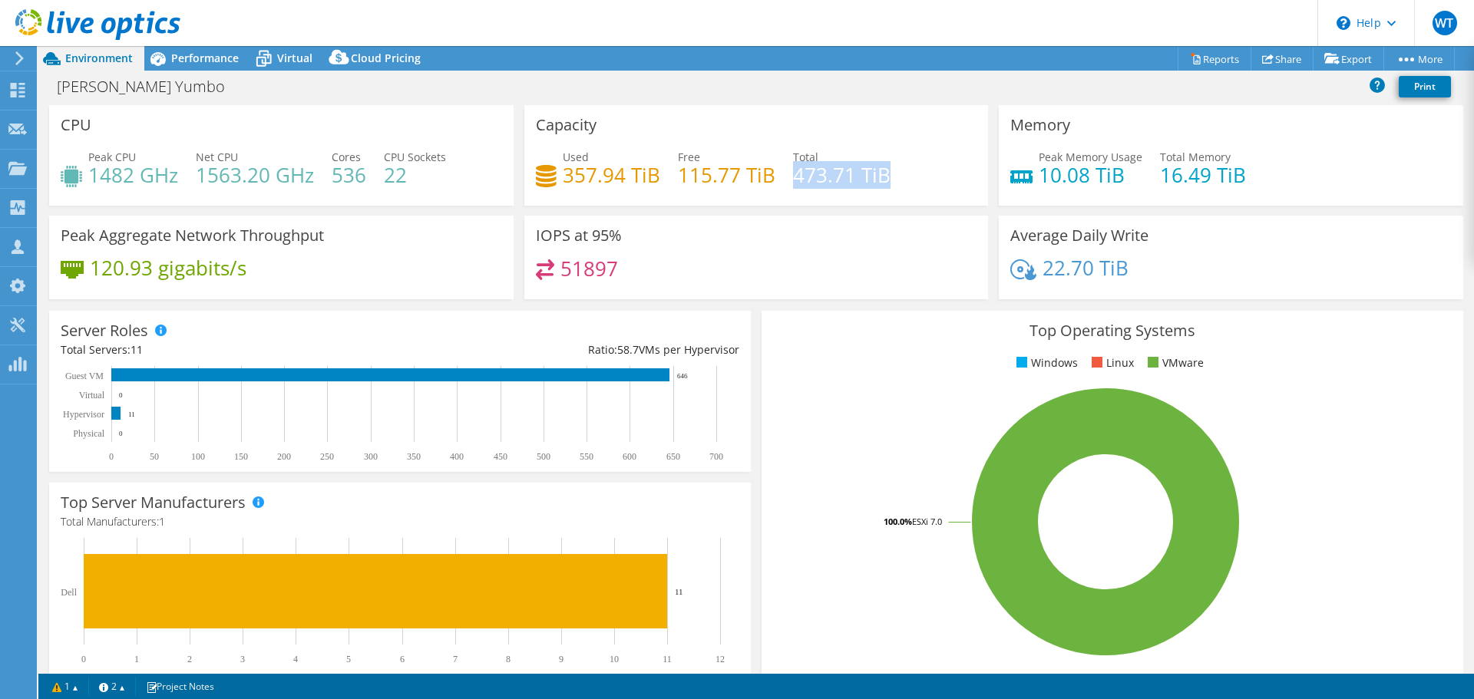
click at [820, 179] on h4 "473.71 TiB" at bounding box center [842, 175] width 98 height 17
drag, startPoint x: 855, startPoint y: 174, endPoint x: 880, endPoint y: 178, distance: 25.8
click at [880, 178] on h4 "473.71 TiB" at bounding box center [842, 175] width 98 height 17
drag, startPoint x: 789, startPoint y: 175, endPoint x: 883, endPoint y: 180, distance: 93.8
click at [883, 180] on h4 "473.71 TiB" at bounding box center [842, 175] width 98 height 17
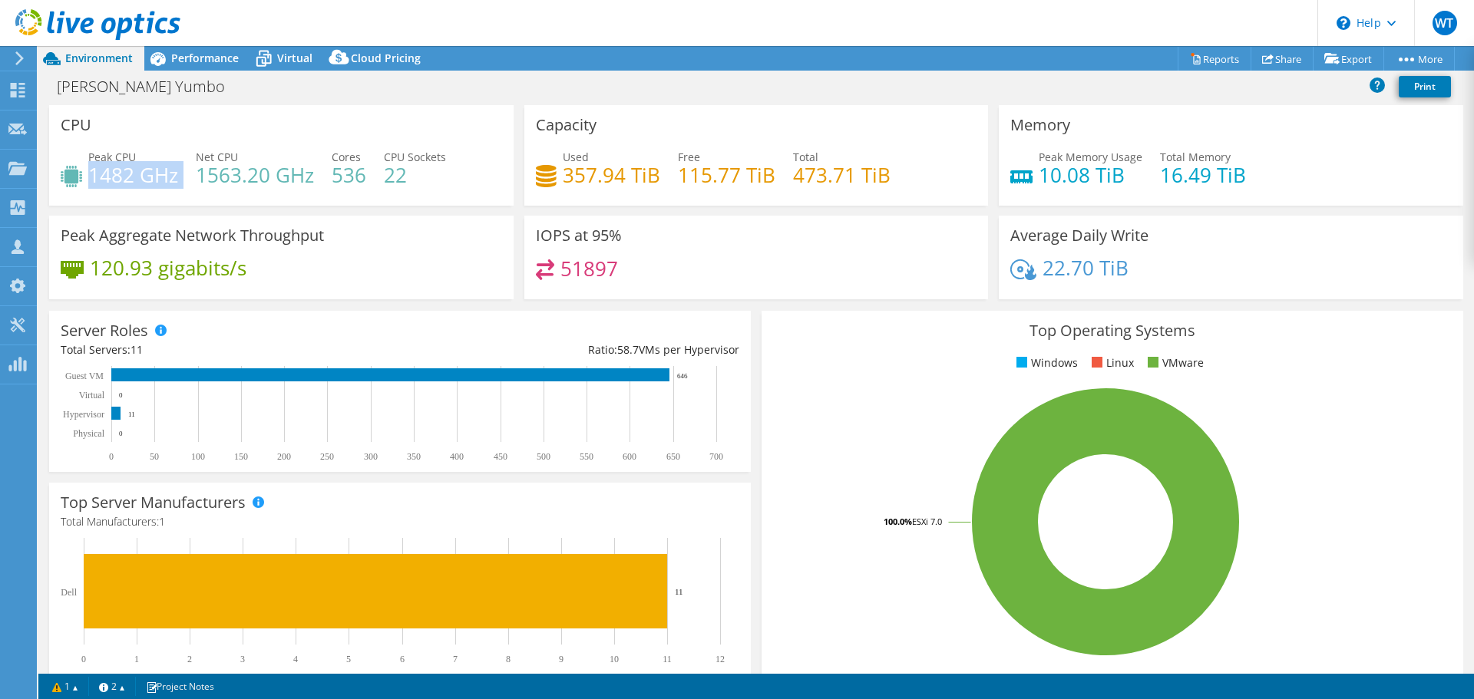
drag, startPoint x: 91, startPoint y: 180, endPoint x: 180, endPoint y: 180, distance: 89.8
click at [180, 180] on div "Peak CPU 1482 GHz Net CPU 1563.20 GHz Cores 536 CPU Sockets 22" at bounding box center [281, 174] width 441 height 50
drag, startPoint x: 199, startPoint y: 172, endPoint x: 316, endPoint y: 182, distance: 117.1
click at [316, 182] on div "Peak CPU 1482 GHz Net CPU 1563.20 GHz Cores 536 CPU Sockets 22" at bounding box center [281, 174] width 441 height 50
